Goal: Check status: Check status

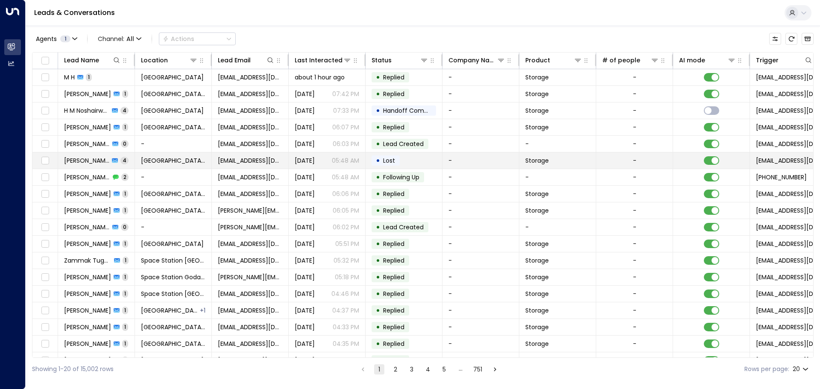
click at [139, 159] on td "[GEOGRAPHIC_DATA] [GEOGRAPHIC_DATA]" at bounding box center [173, 160] width 77 height 16
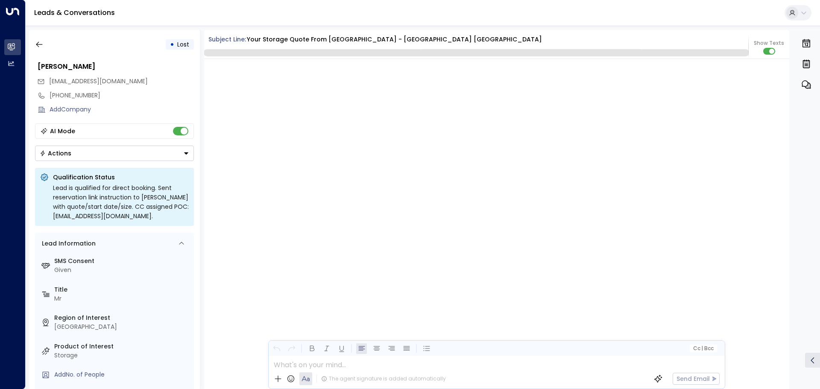
scroll to position [1292, 0]
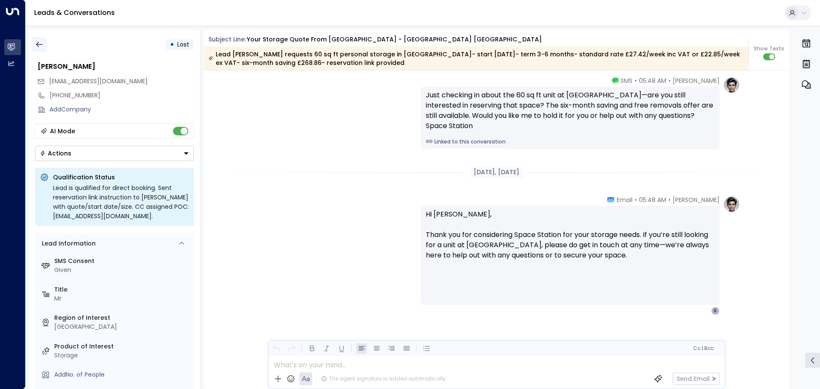
click at [45, 50] on button "button" at bounding box center [39, 44] width 15 height 15
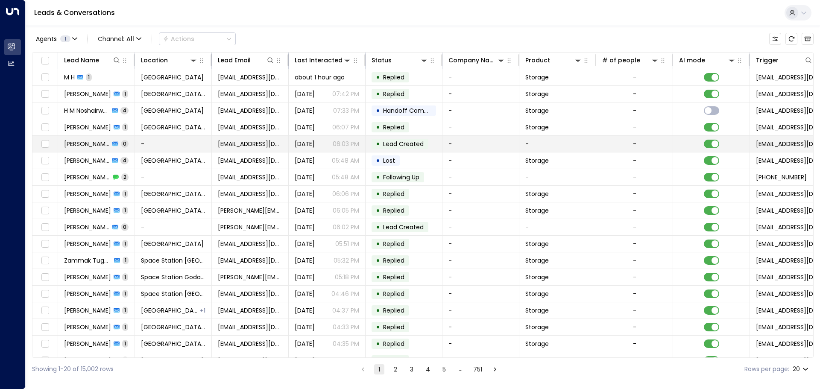
click at [208, 148] on td "-" at bounding box center [173, 144] width 77 height 16
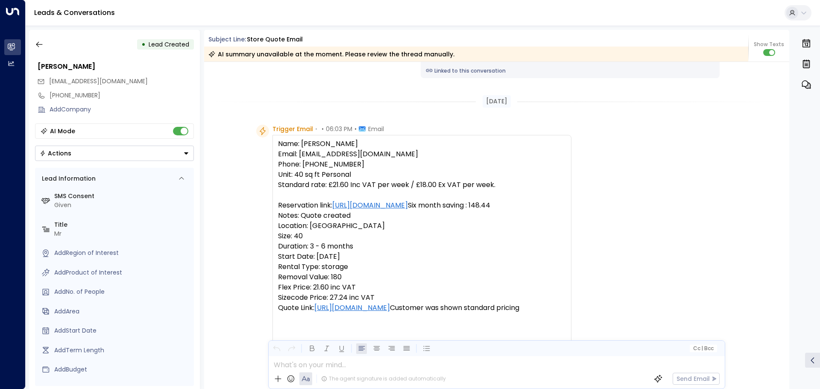
scroll to position [319, 0]
